Goal: Subscribe to service/newsletter

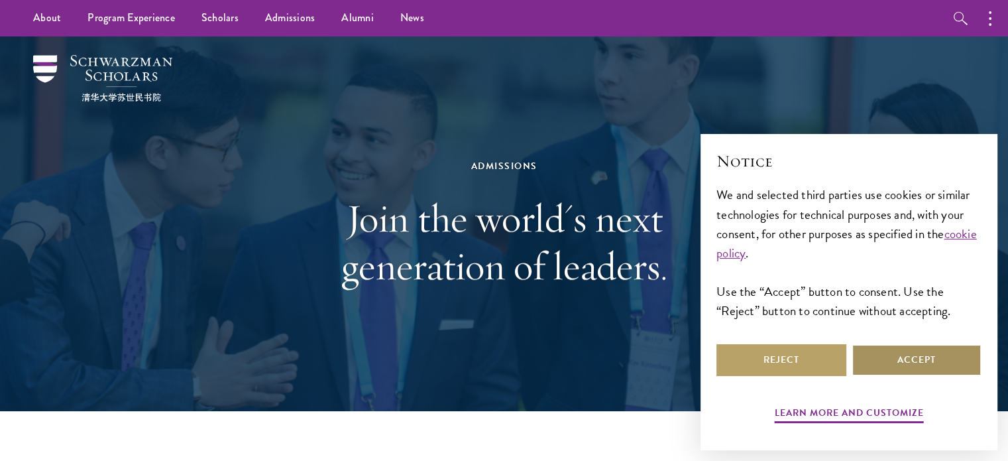
click at [878, 370] on button "Accept" at bounding box center [917, 360] width 130 height 32
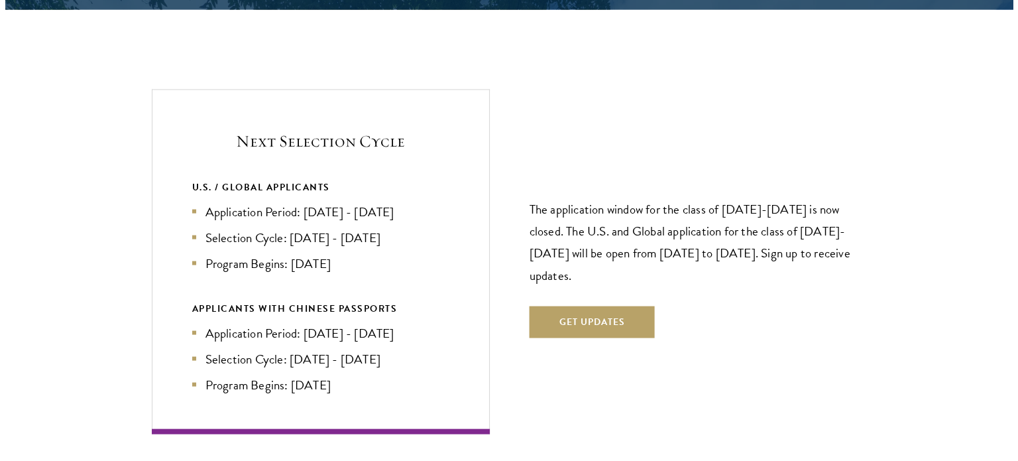
scroll to position [2786, 0]
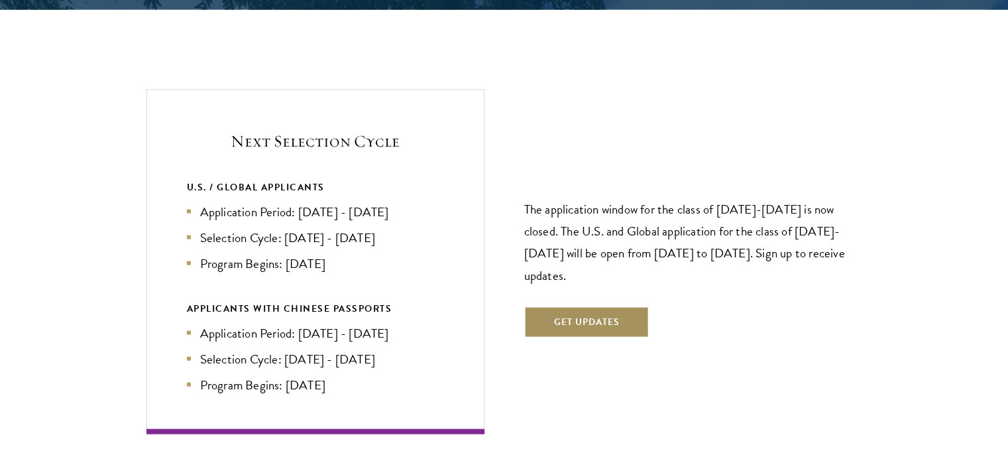
click at [577, 306] on button "Get Updates" at bounding box center [586, 322] width 125 height 32
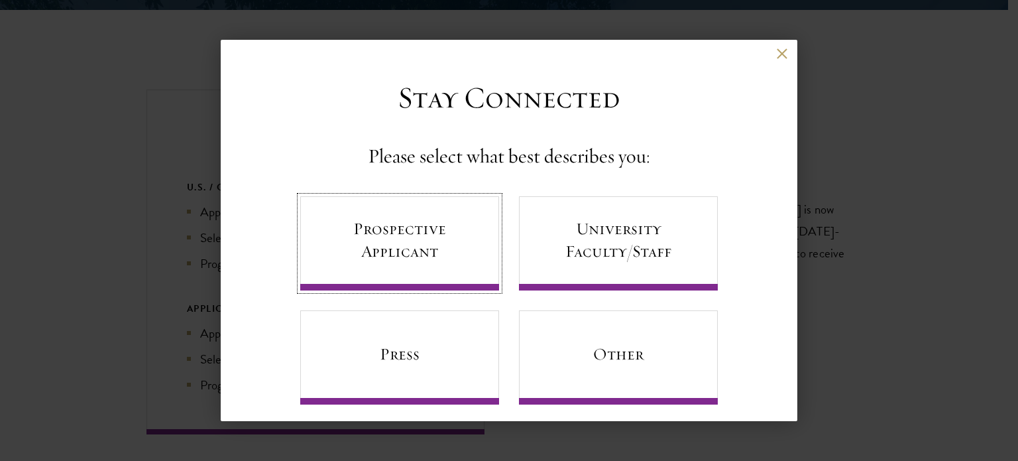
scroll to position [13, 0]
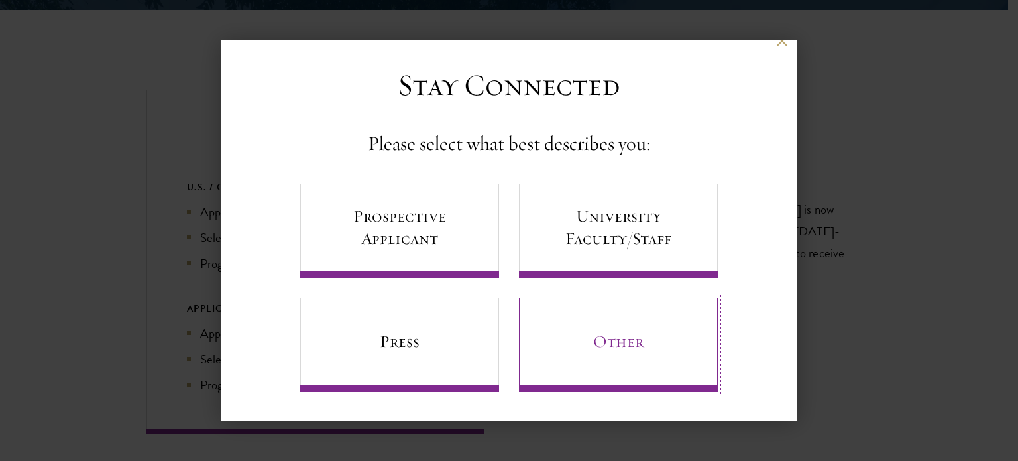
click at [551, 339] on link "Other" at bounding box center [618, 345] width 199 height 94
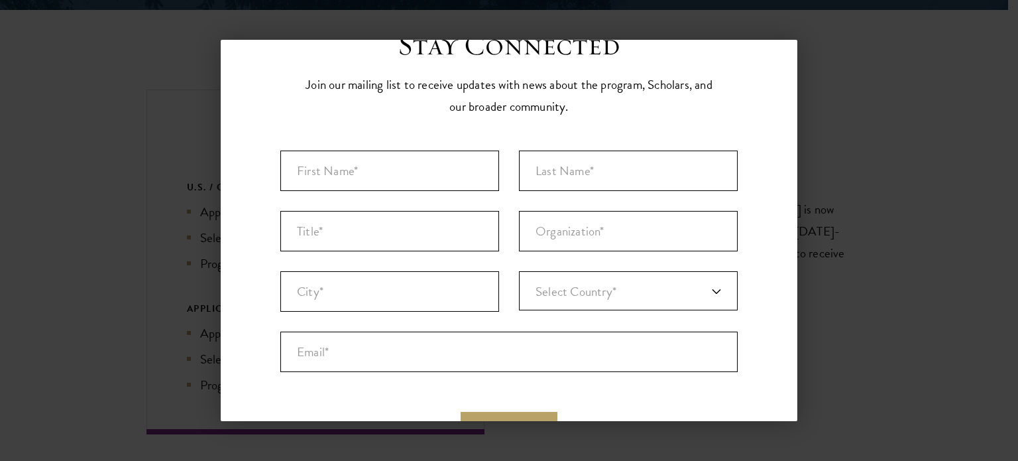
scroll to position [87, 0]
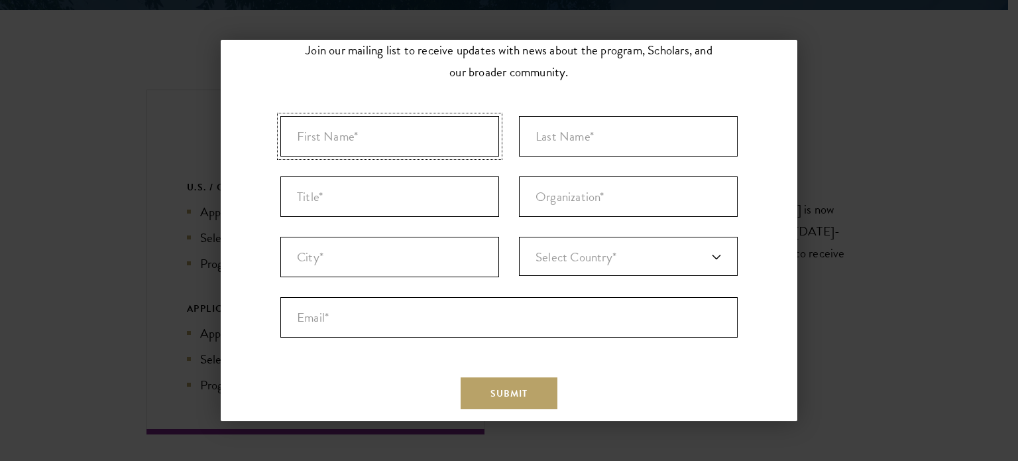
click at [384, 133] on input "First Name* *" at bounding box center [389, 136] width 219 height 40
type input "MOUDNI"
type input "MERYEM"
type input "ENCG"
type input "Rabat"
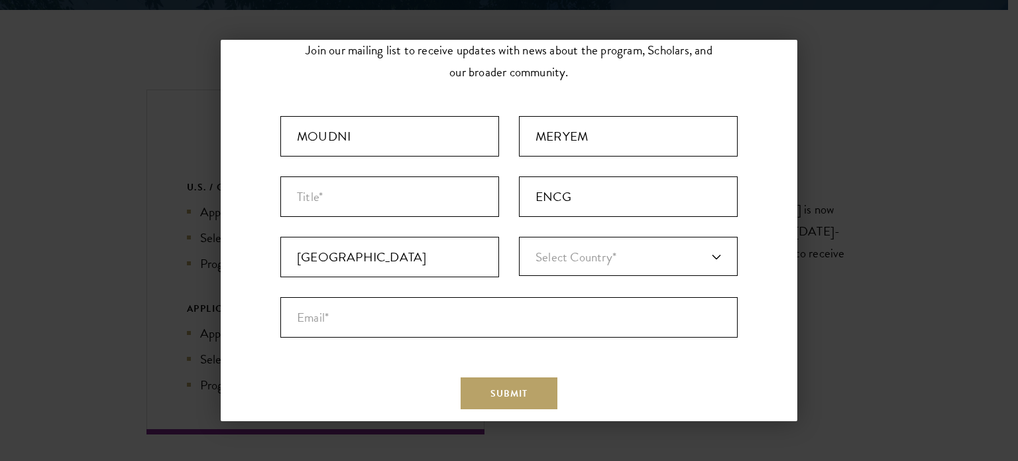
type input "[GEOGRAPHIC_DATA]"
drag, startPoint x: 576, startPoint y: 198, endPoint x: 485, endPoint y: 196, distance: 90.8
click at [485, 196] on ul "First Name* * MOUDNI 6 of 40 max characters Last Name* * MERYEM 6 of 80 max cha…" at bounding box center [508, 226] width 477 height 241
drag, startPoint x: 379, startPoint y: 250, endPoint x: 243, endPoint y: 258, distance: 136.1
click at [243, 258] on div "Stay Connected Please select what best describes you: Prospective Applicant Uni…" at bounding box center [509, 214] width 577 height 444
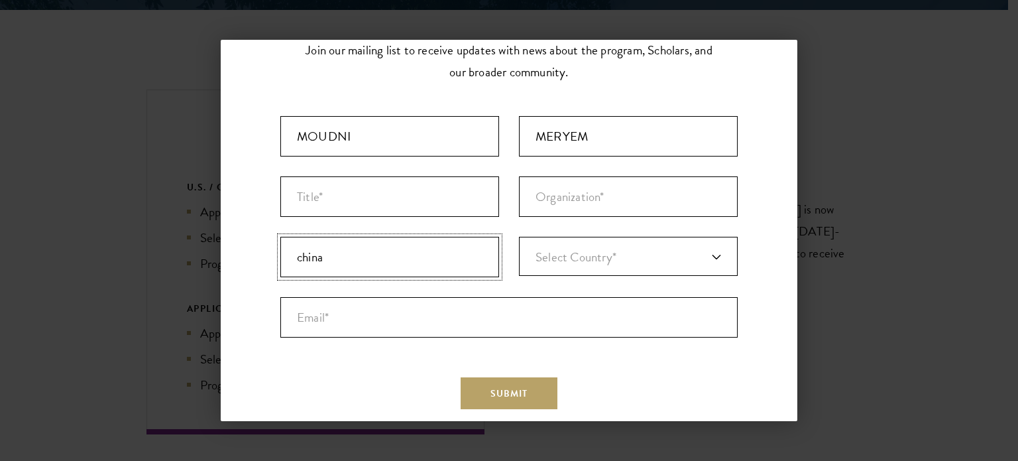
type input "china"
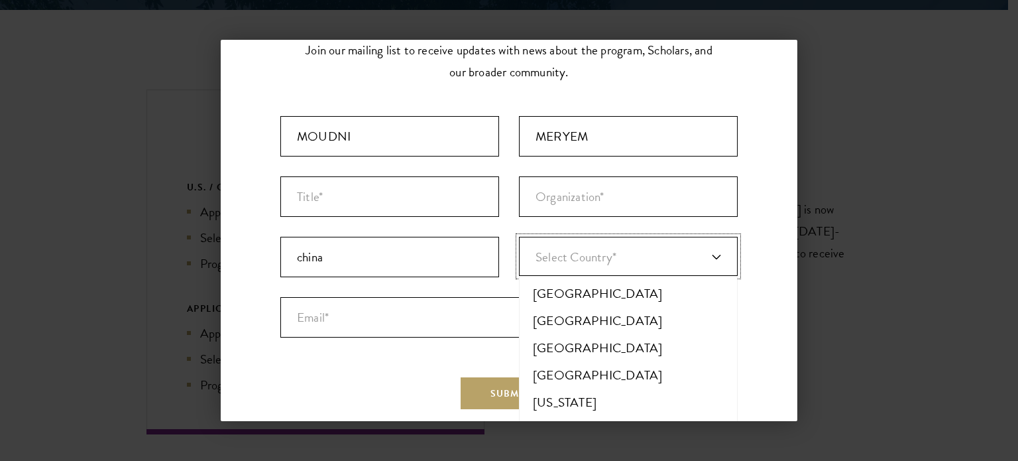
click at [650, 258] on link "Select Country*" at bounding box center [628, 256] width 219 height 39
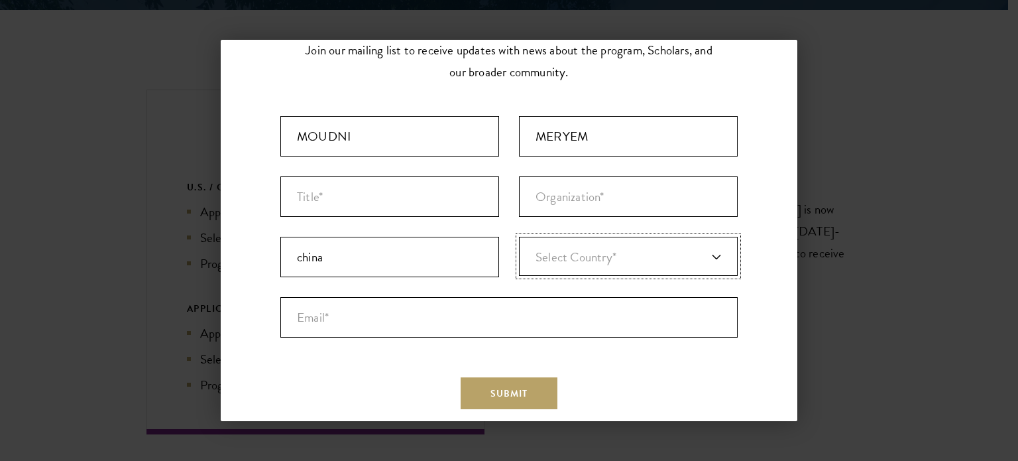
click at [650, 258] on link "Select Country*" at bounding box center [628, 256] width 219 height 39
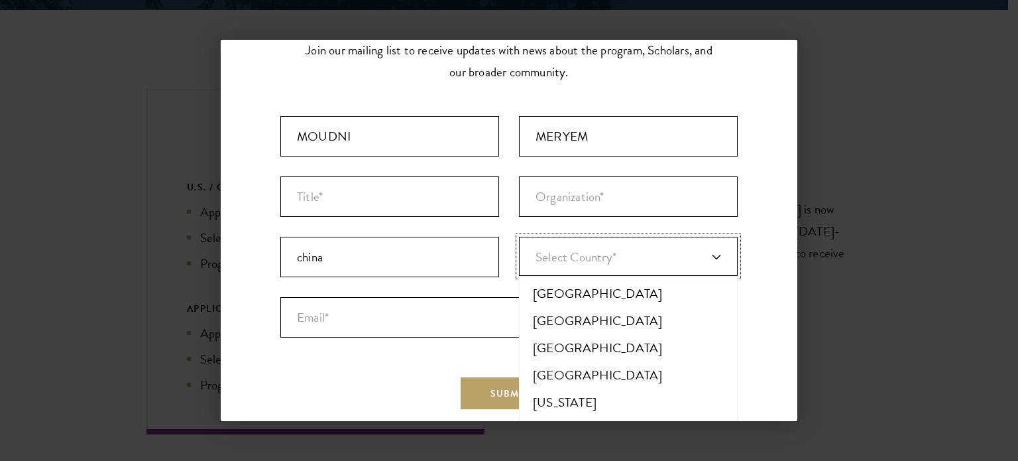
click at [650, 258] on link "Select Country*" at bounding box center [628, 256] width 219 height 39
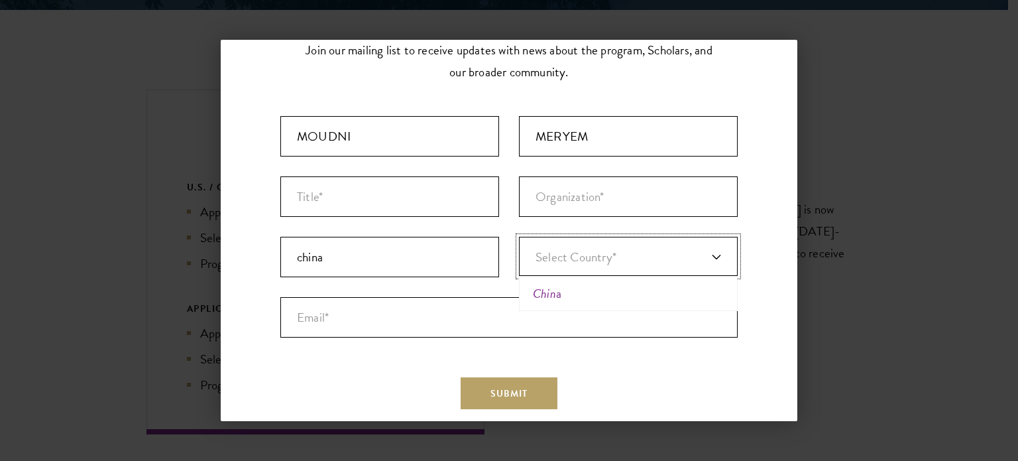
type input "chin"
click at [573, 288] on li "Chin a" at bounding box center [628, 293] width 211 height 27
drag, startPoint x: 340, startPoint y: 247, endPoint x: 265, endPoint y: 261, distance: 76.2
click at [265, 261] on div "Stay Connected Please select what best describes you: Prospective Applicant Uni…" at bounding box center [509, 214] width 577 height 444
type input "[GEOGRAPHIC_DATA]"
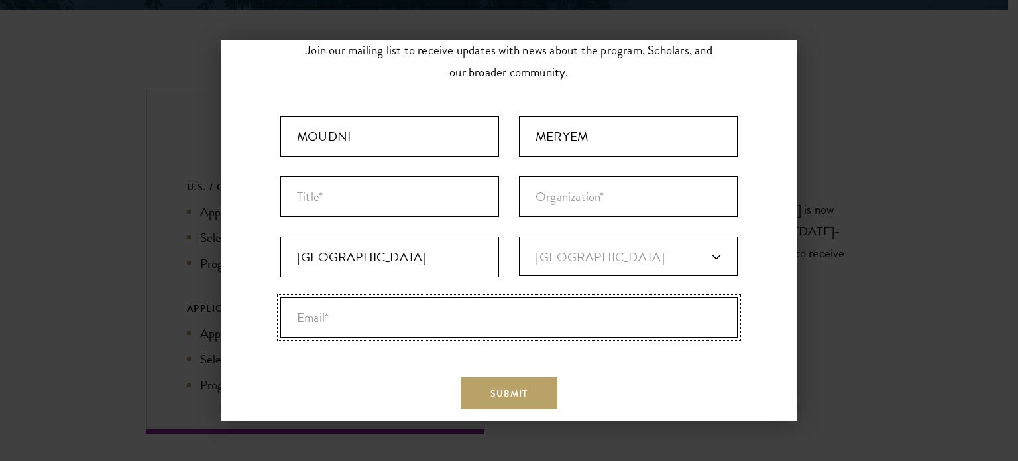
click at [355, 317] on input "Email* *" at bounding box center [508, 317] width 457 height 40
click at [437, 314] on input "meryammoudnim07@gmai.com" at bounding box center [508, 317] width 457 height 40
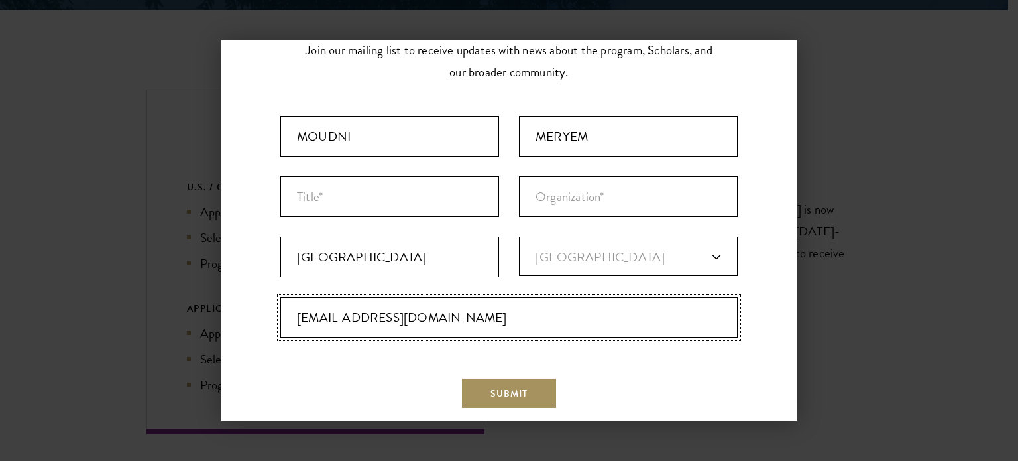
type input "[EMAIL_ADDRESS][DOMAIN_NAME]"
click at [496, 390] on span "Submit" at bounding box center [508, 393] width 37 height 14
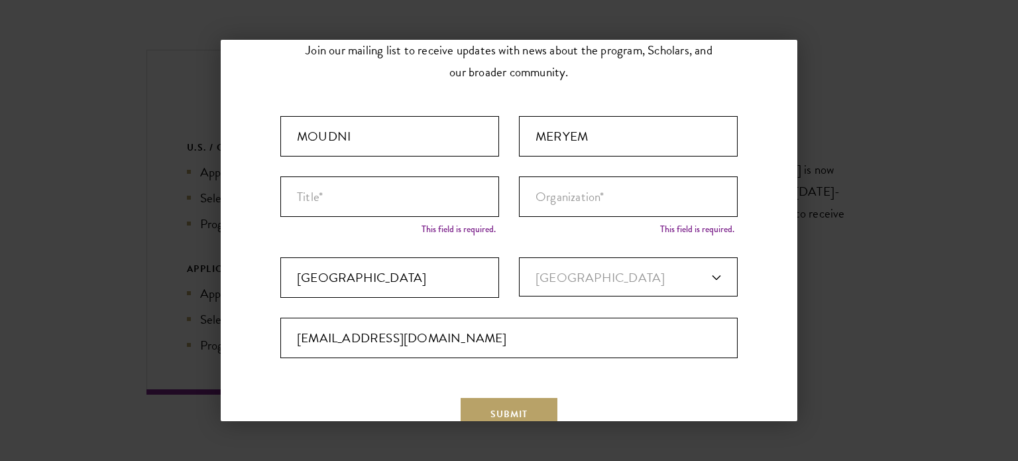
scroll to position [0, 0]
click at [507, 413] on span "Submit" at bounding box center [508, 414] width 37 height 14
click at [714, 17] on aside "Back Stay Connected Please select what best describes you: Prospective Applican…" at bounding box center [509, 230] width 1018 height 461
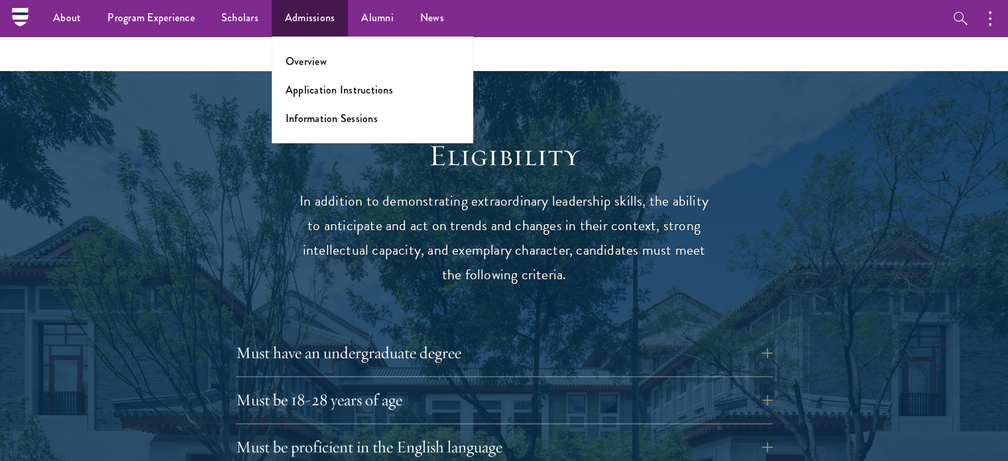
scroll to position [1633, 0]
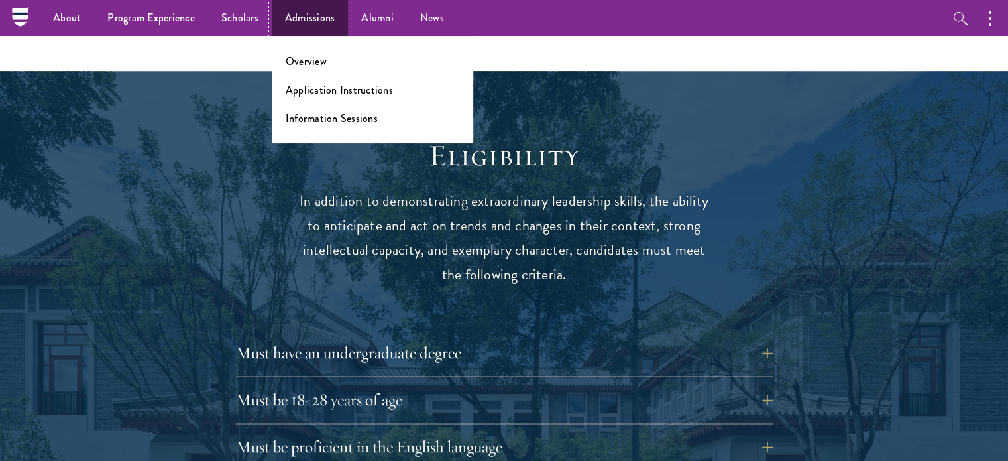
click at [305, 13] on link "Admissions" at bounding box center [310, 18] width 77 height 36
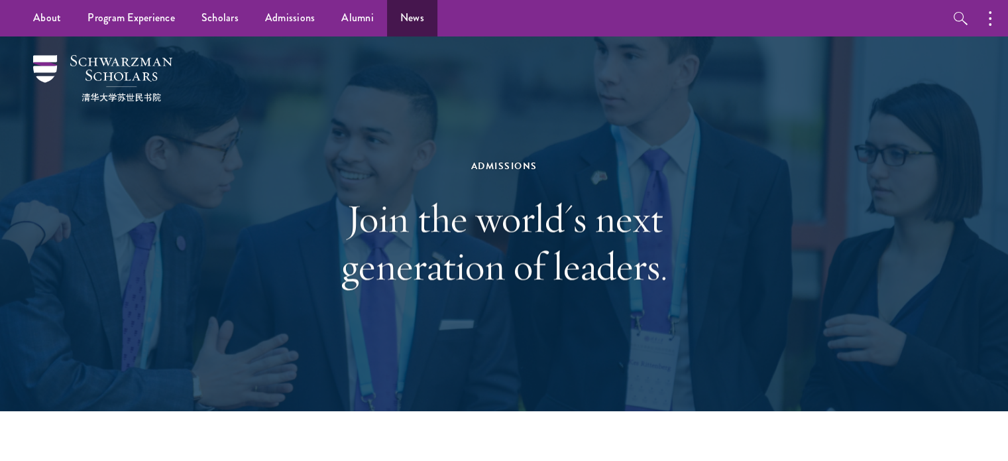
scroll to position [1, 0]
